Goal: Transaction & Acquisition: Subscribe to service/newsletter

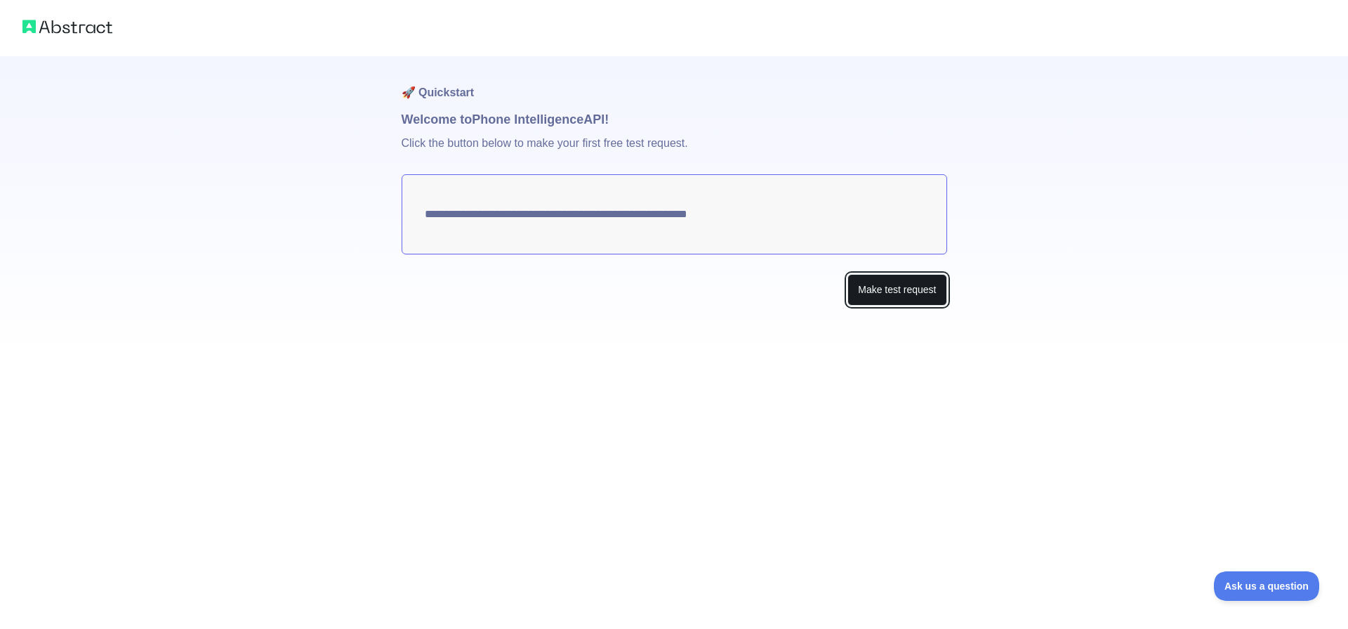
click at [891, 297] on button "Make test request" at bounding box center [897, 290] width 99 height 32
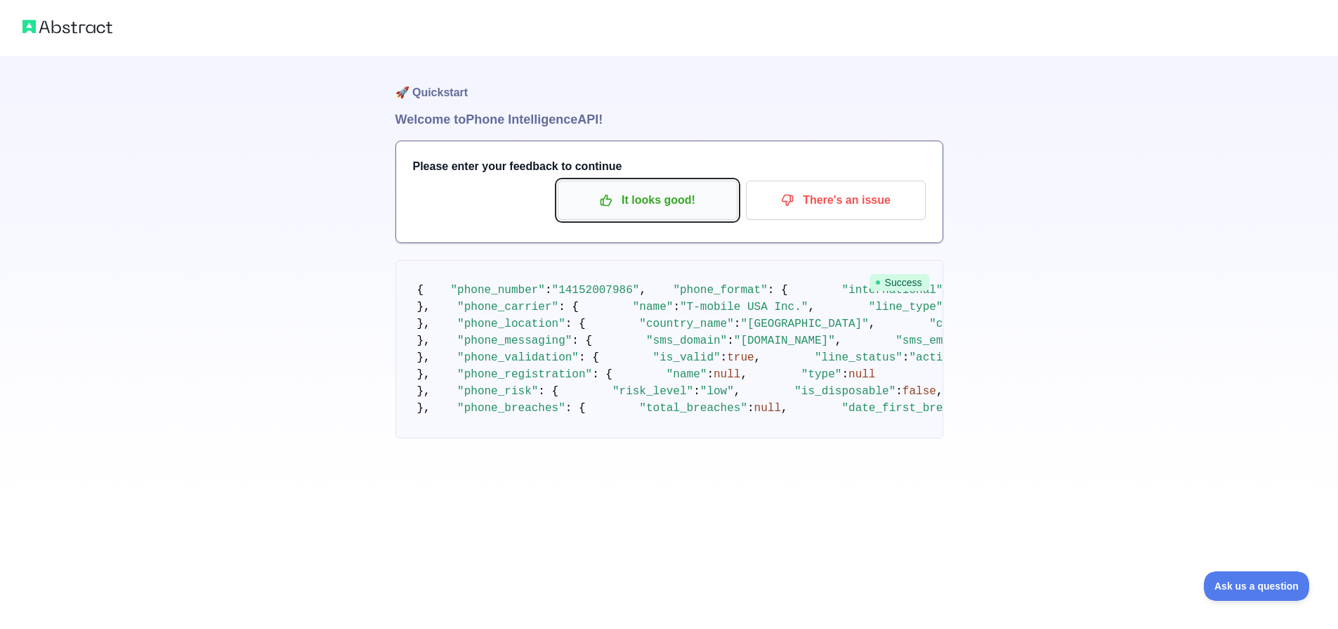
click at [651, 202] on p "It looks good!" at bounding box center [647, 200] width 159 height 24
